Goal: Check status: Check status

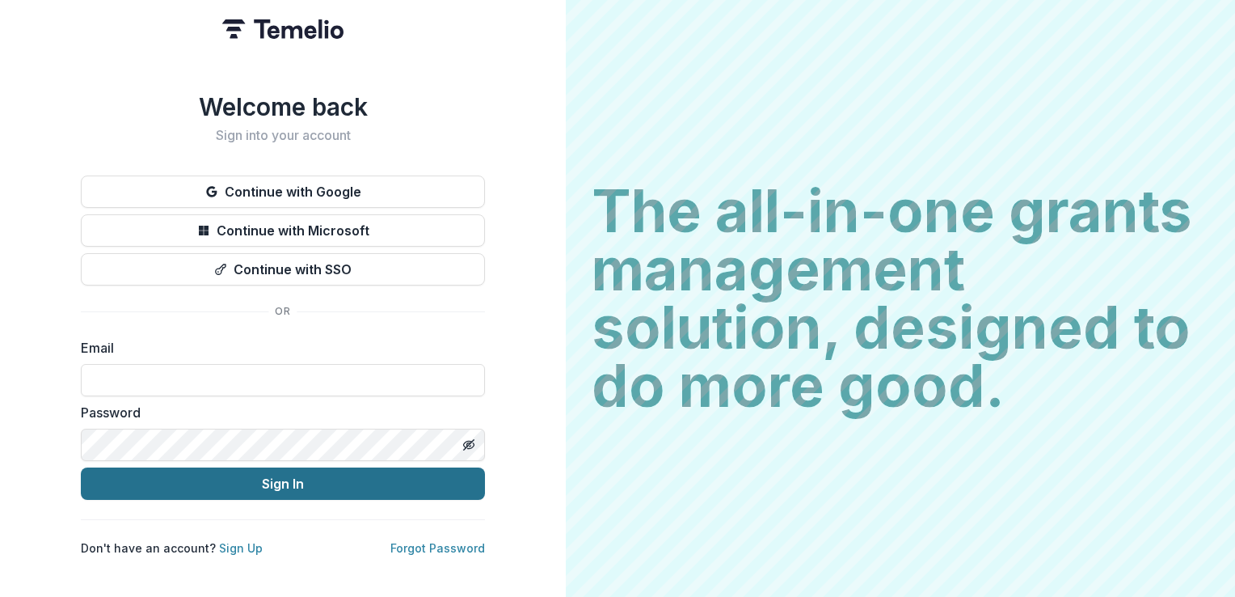
type input "**********"
click at [251, 483] on button "Sign In" at bounding box center [283, 483] width 404 height 32
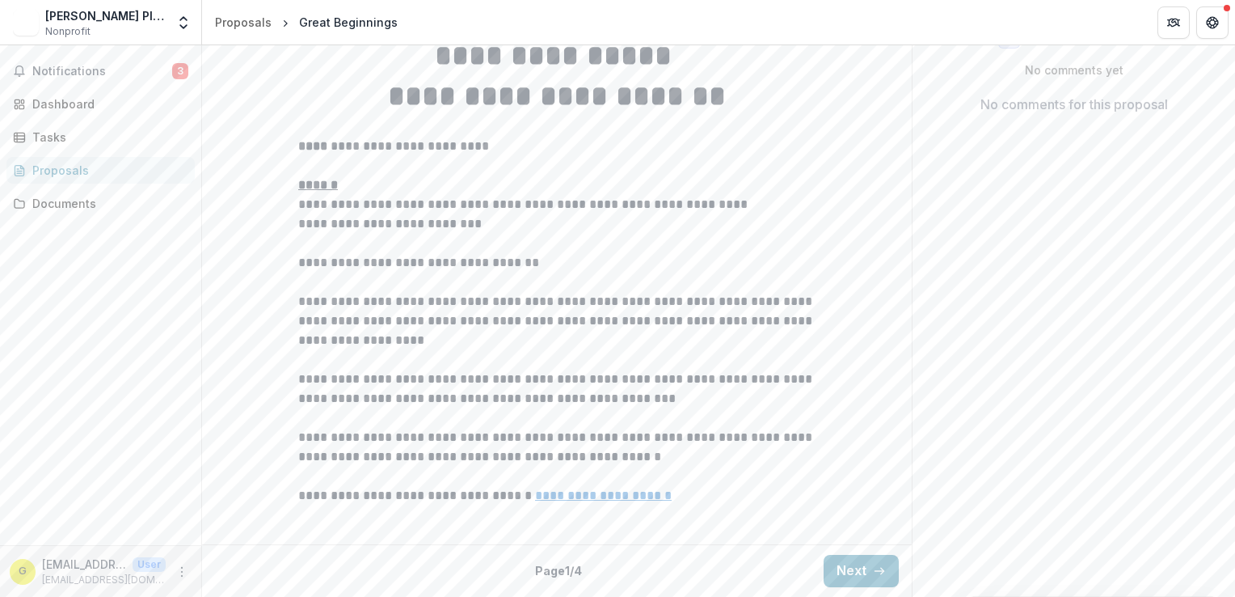
scroll to position [447, 0]
click at [842, 571] on button "Next" at bounding box center [861, 571] width 75 height 32
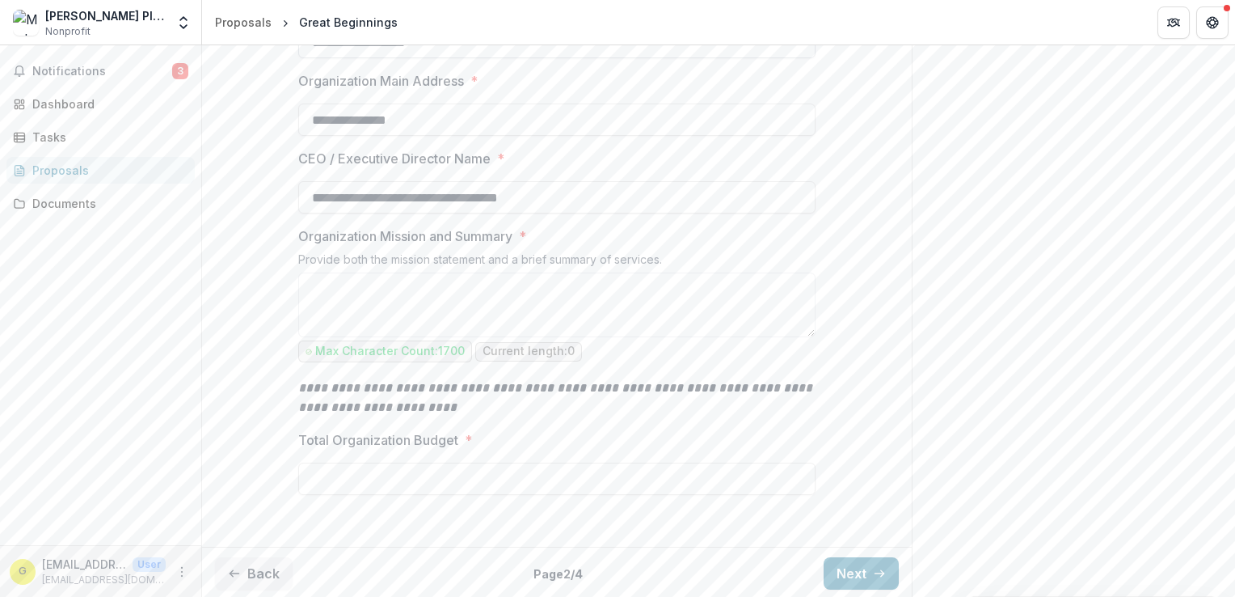
scroll to position [545, 0]
click at [847, 573] on button "Next" at bounding box center [861, 571] width 75 height 32
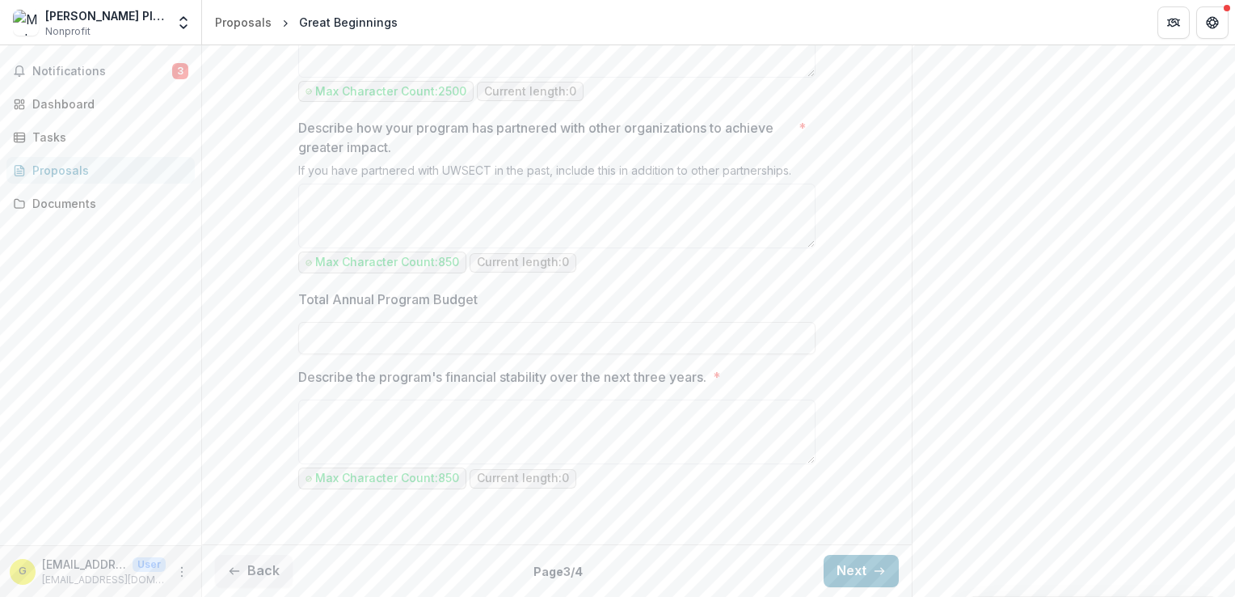
scroll to position [1675, 0]
click at [858, 576] on button "Next" at bounding box center [861, 571] width 75 height 32
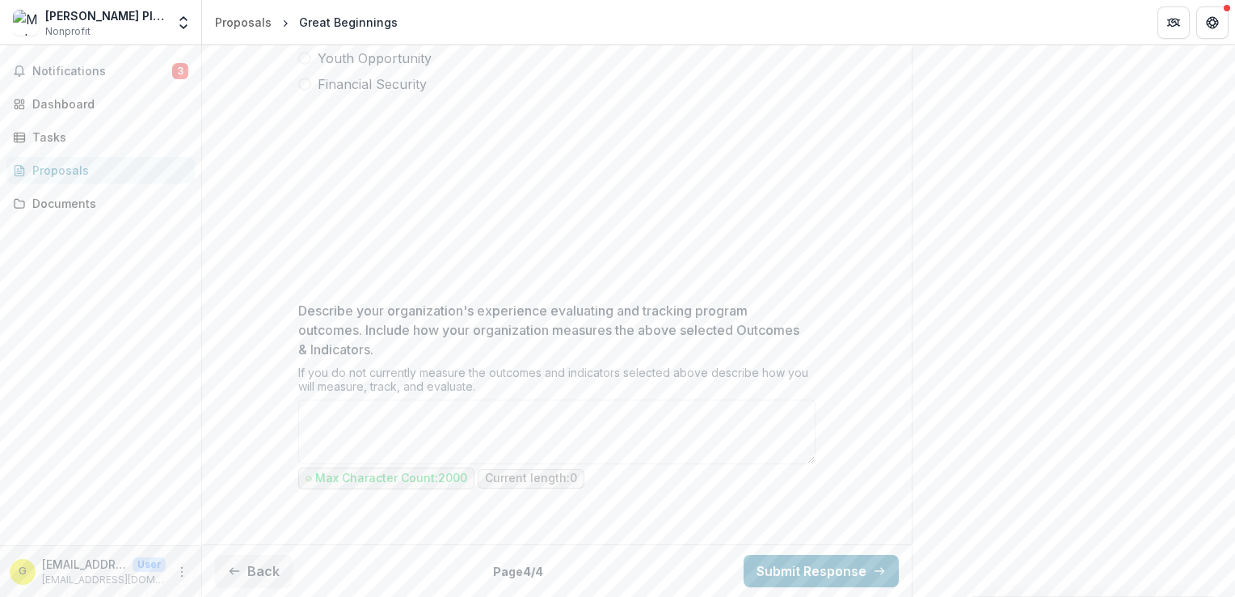
scroll to position [569, 0]
click at [54, 69] on span "Notifications" at bounding box center [102, 72] width 140 height 14
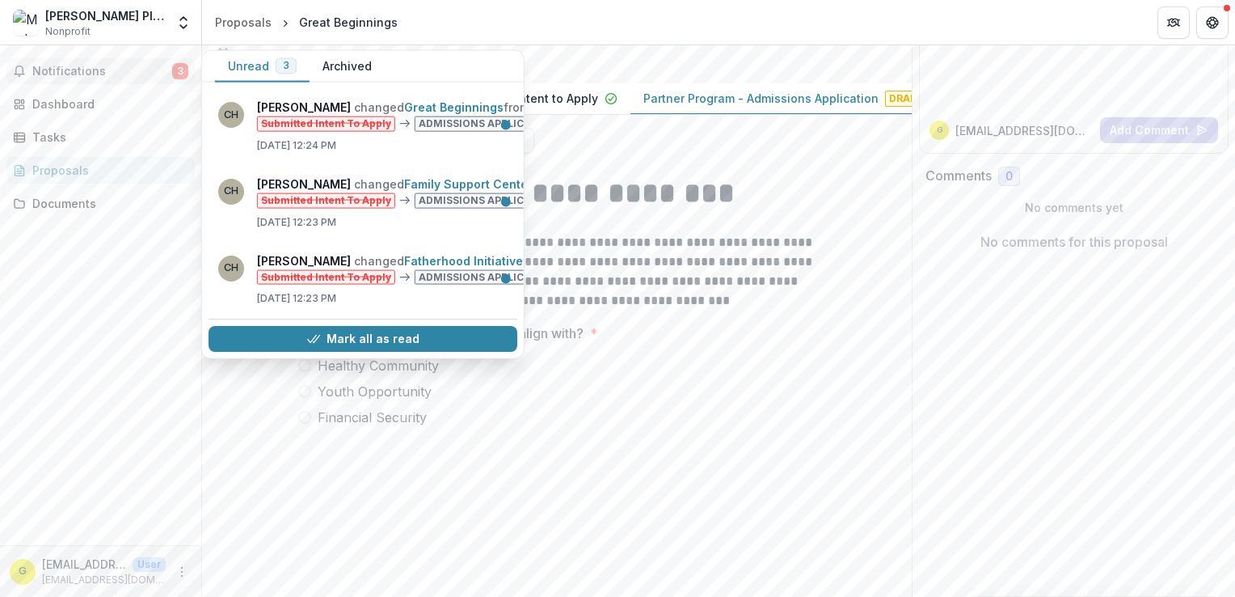
scroll to position [165, 0]
click at [113, 289] on div "Notifications 3 Unread 3 Archived CH [PERSON_NAME] changed Great Beginnings fro…" at bounding box center [100, 295] width 201 height 500
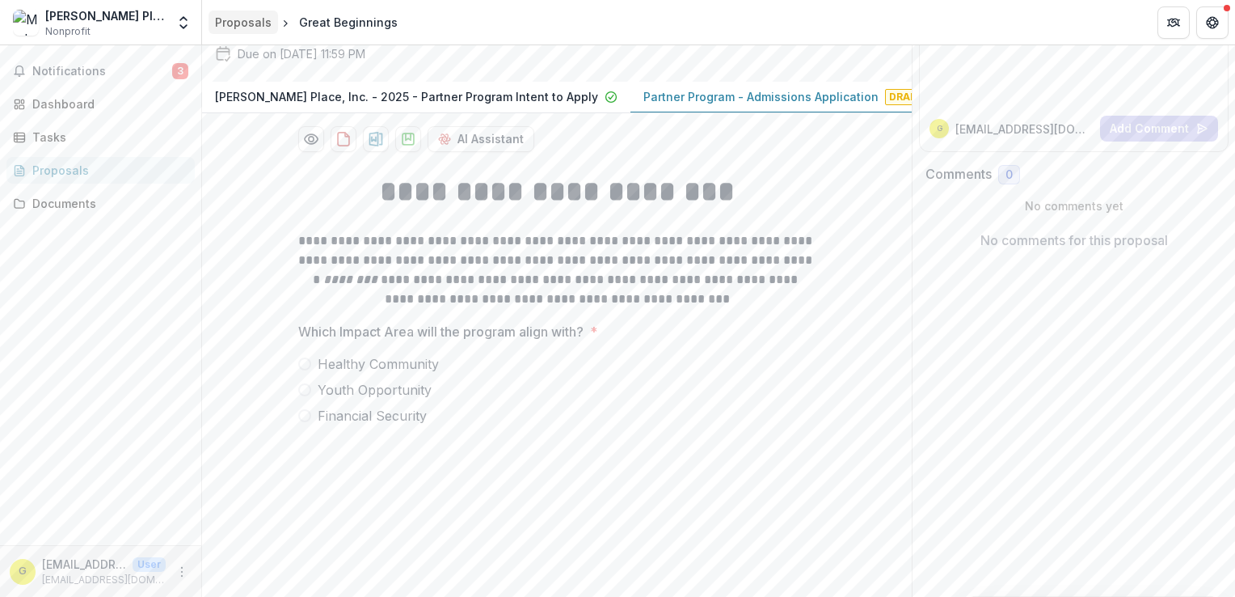
click at [249, 18] on div "Proposals" at bounding box center [243, 22] width 57 height 17
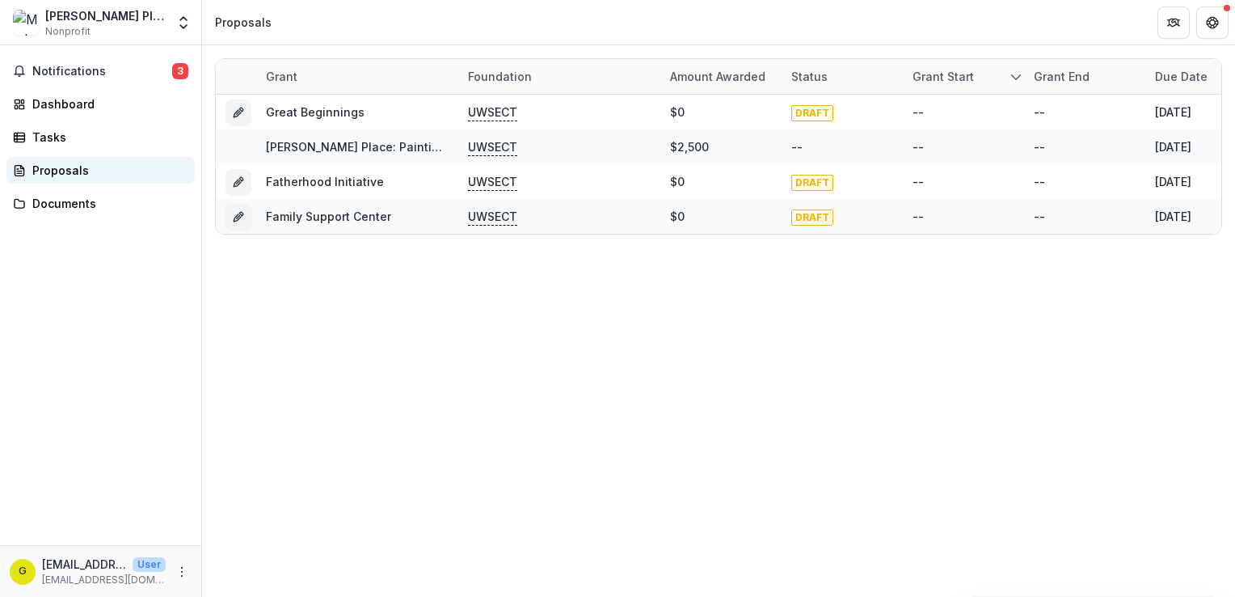
click at [49, 168] on div "Proposals" at bounding box center [107, 170] width 150 height 17
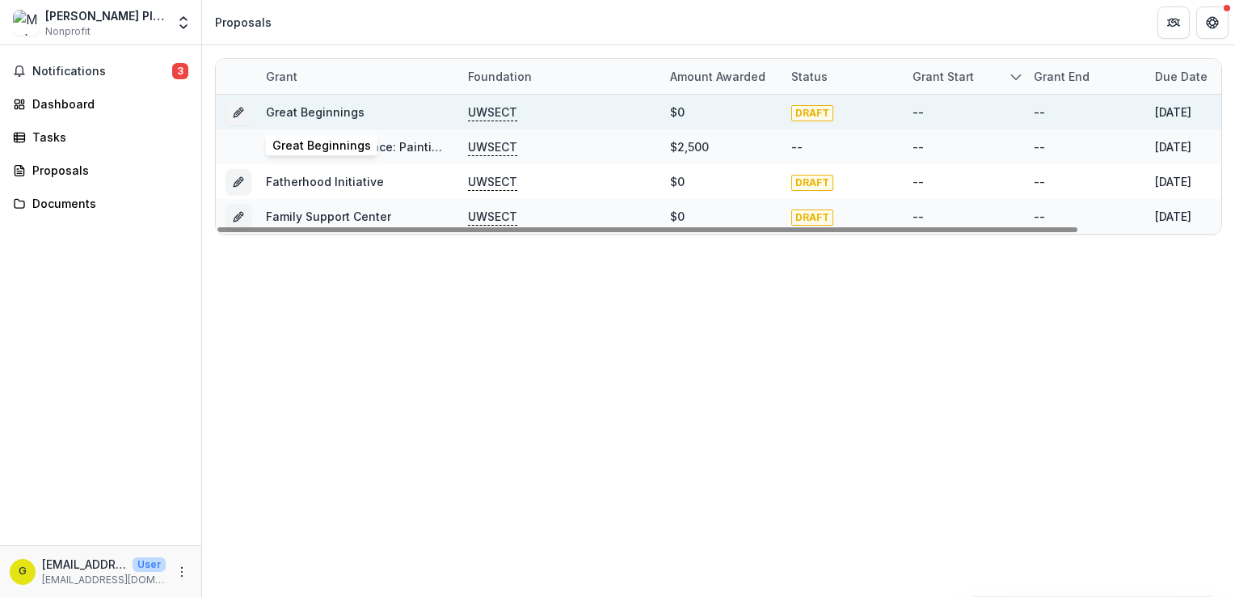
click at [306, 109] on link "Great Beginnings" at bounding box center [315, 112] width 99 height 14
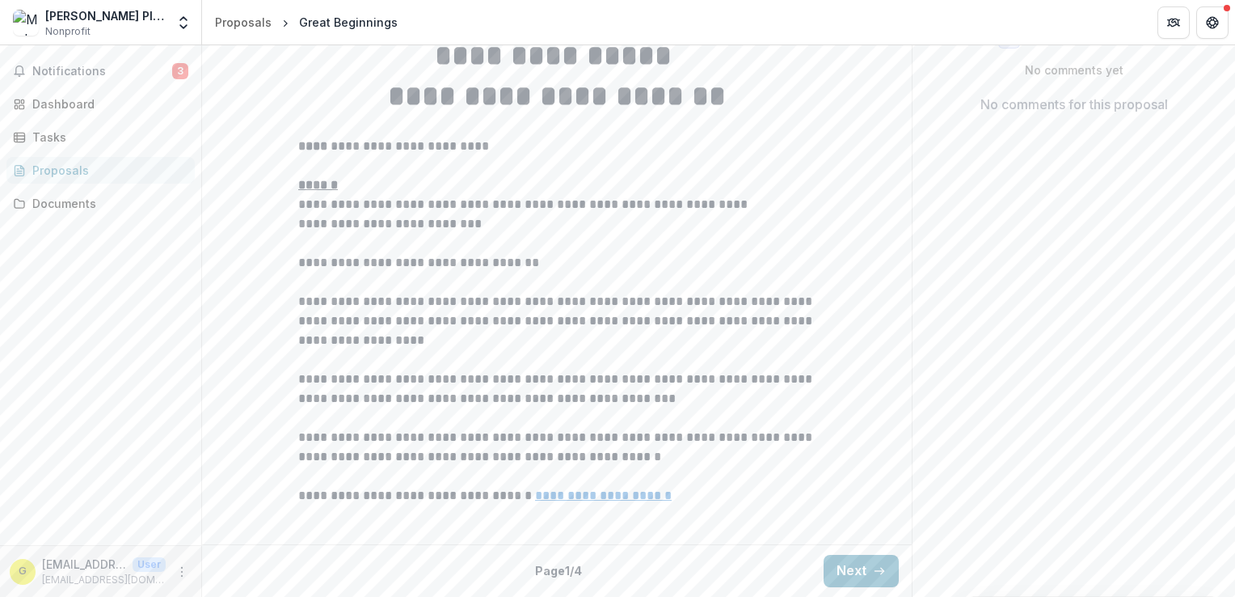
scroll to position [447, 0]
click at [876, 568] on icon "button" at bounding box center [879, 570] width 13 height 13
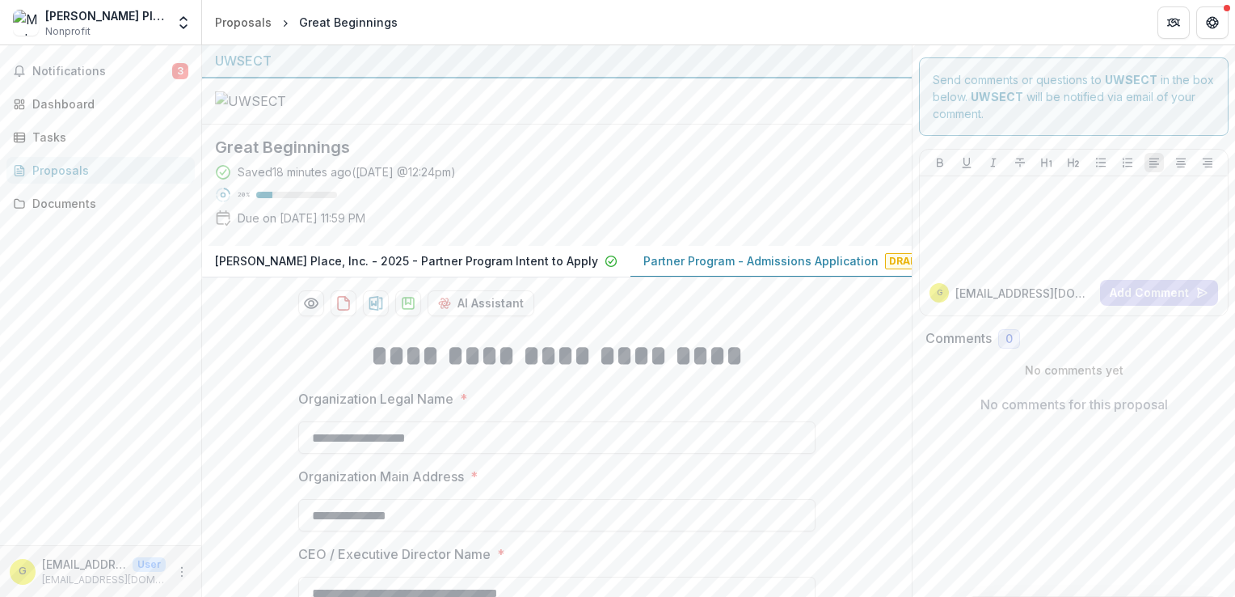
scroll to position [0, 0]
